Goal: Obtain resource: Download file/media

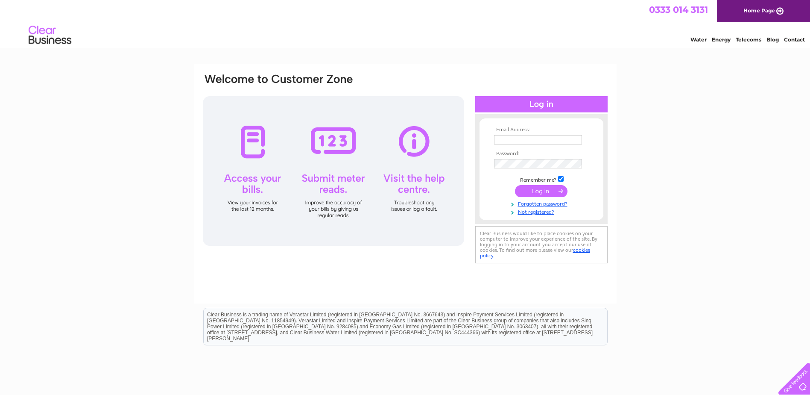
type input "accounts@grosvenortechnology.co.uk"
click at [531, 191] on input "submit" at bounding box center [541, 191] width 53 height 12
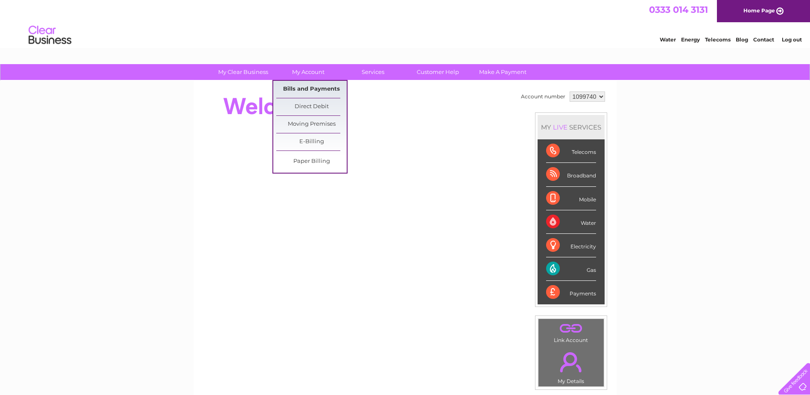
click at [318, 85] on link "Bills and Payments" at bounding box center [311, 89] width 70 height 17
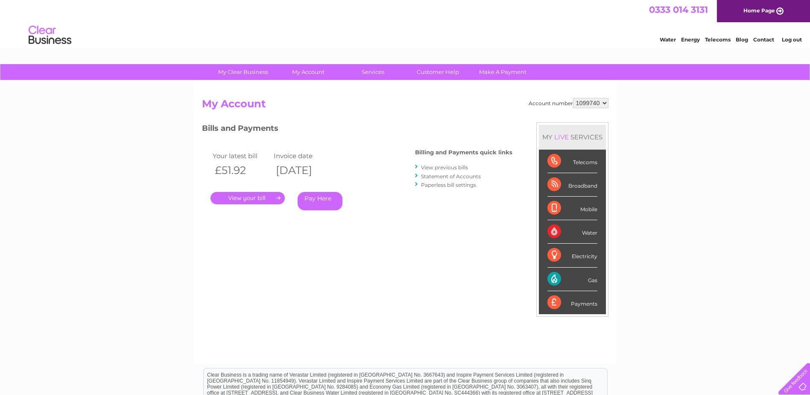
click at [265, 197] on link "." at bounding box center [248, 198] width 74 height 12
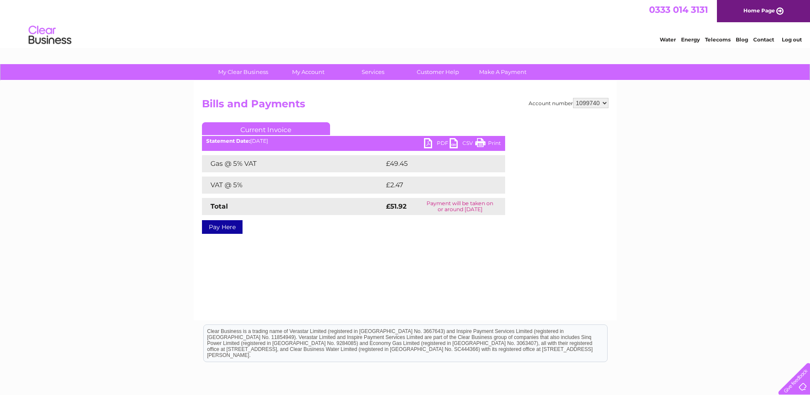
click at [438, 144] on link "PDF" at bounding box center [437, 144] width 26 height 12
click at [789, 35] on li "Log out" at bounding box center [793, 39] width 26 height 11
click at [788, 38] on link "Log out" at bounding box center [792, 39] width 20 height 6
